Goal: Transaction & Acquisition: Book appointment/travel/reservation

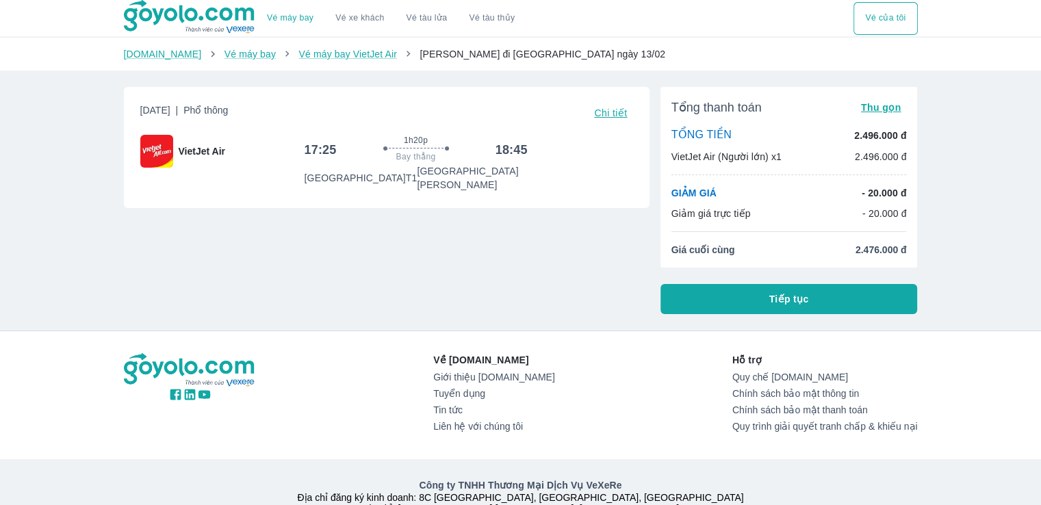
click at [799, 298] on span "Tiếp tục" at bounding box center [789, 299] width 40 height 14
click at [759, 310] on button "Tiếp tục" at bounding box center [788, 299] width 257 height 30
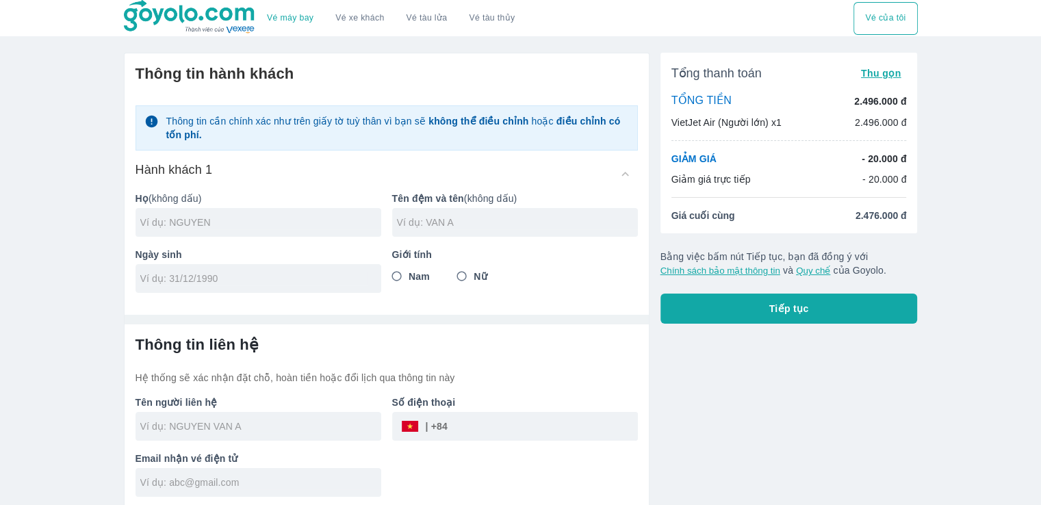
click at [398, 279] on input "Nam" at bounding box center [397, 276] width 25 height 25
radio input "true"
